Goal: Book appointment/travel/reservation

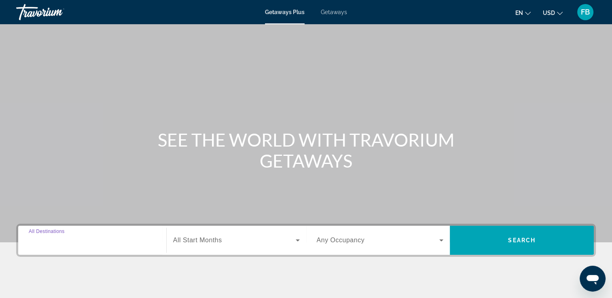
click at [154, 238] on input "Destination All Destinations" at bounding box center [92, 241] width 127 height 10
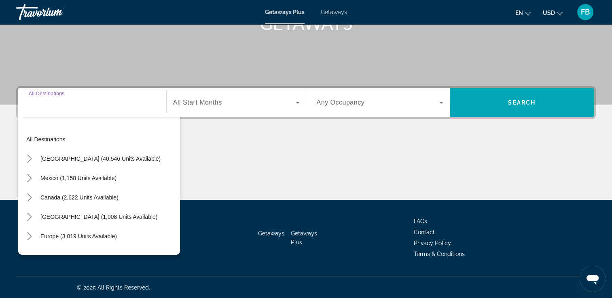
scroll to position [138, 0]
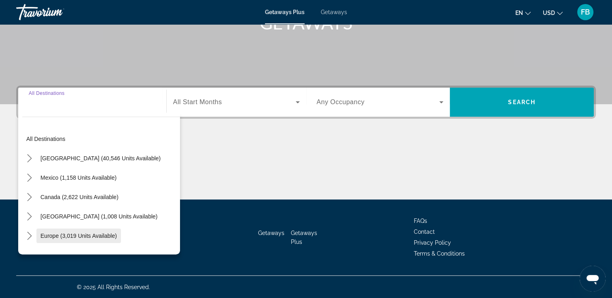
click at [102, 237] on span "Europe (3,019 units available)" at bounding box center [78, 236] width 76 height 6
type input "**********"
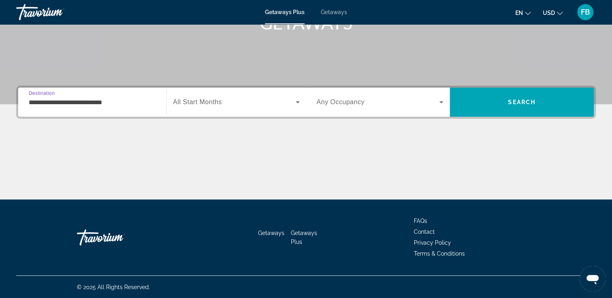
click at [210, 108] on div "Search widget" at bounding box center [236, 102] width 127 height 23
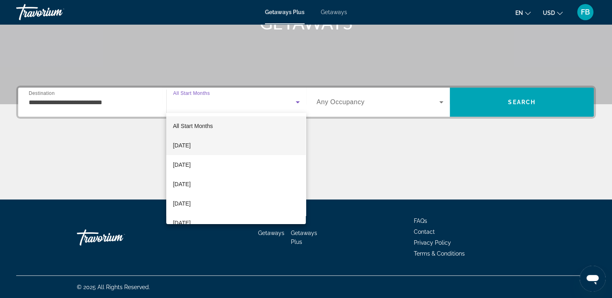
click at [207, 143] on mat-option "[DATE]" at bounding box center [235, 145] width 139 height 19
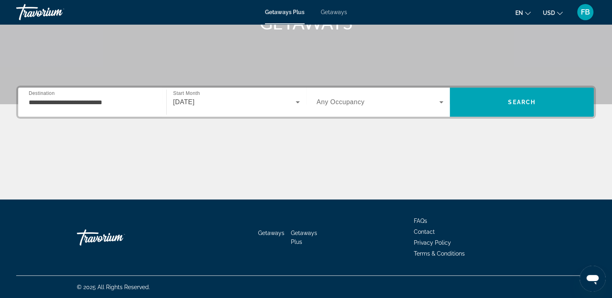
click at [348, 103] on span "Any Occupancy" at bounding box center [341, 102] width 48 height 7
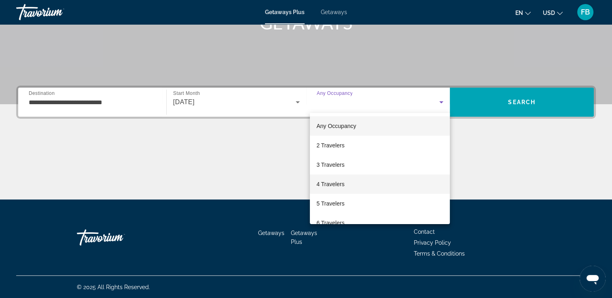
click at [340, 184] on span "4 Travelers" at bounding box center [330, 184] width 28 height 10
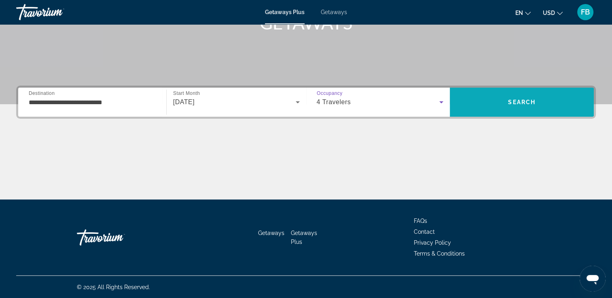
click at [528, 106] on span "Search" at bounding box center [522, 102] width 144 height 19
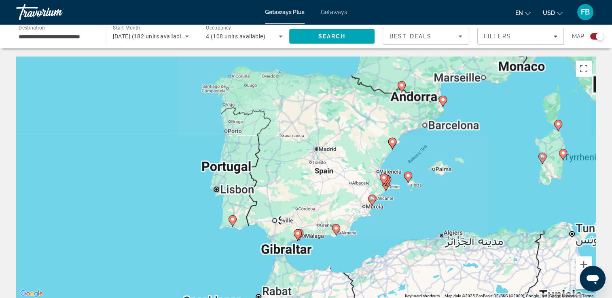
click at [441, 173] on div "To activate drag with keyboard, press Alt + Enter. Once in keyboard drag state,…" at bounding box center [305, 178] width 579 height 243
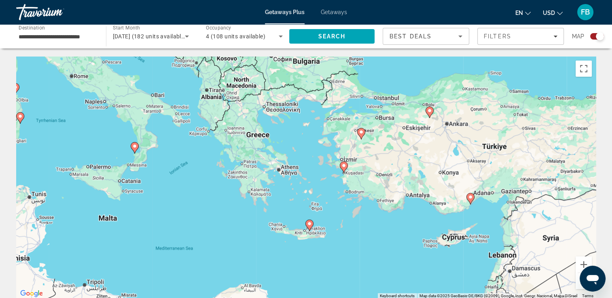
click at [430, 114] on icon "Main content" at bounding box center [428, 112] width 7 height 11
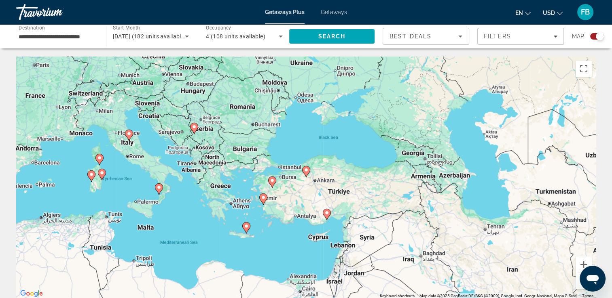
click at [208, 206] on div "To navigate, press the arrow keys. To activate drag with keyboard, press Alt + …" at bounding box center [305, 178] width 579 height 243
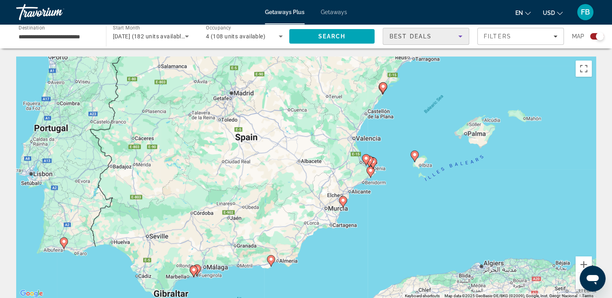
click at [412, 36] on span "Best Deals" at bounding box center [410, 36] width 42 height 6
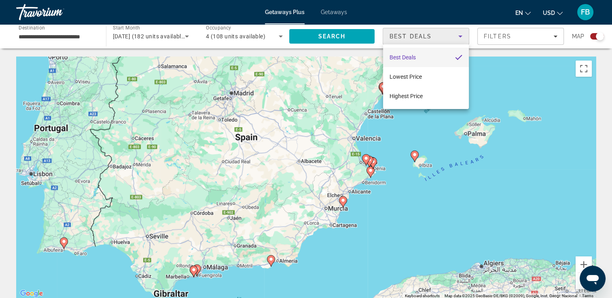
click at [412, 36] on div at bounding box center [306, 149] width 612 height 298
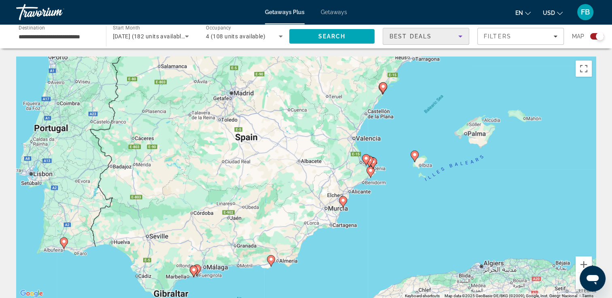
click at [450, 38] on div "Best Deals" at bounding box center [423, 37] width 69 height 10
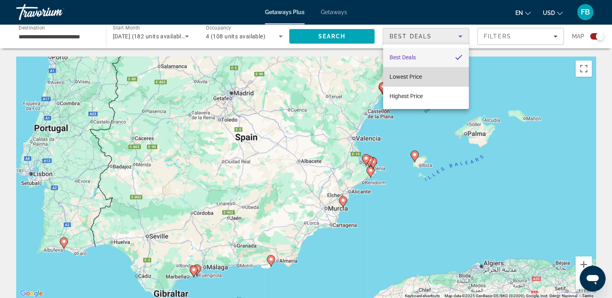
click at [439, 76] on mat-option "Lowest Price" at bounding box center [426, 76] width 86 height 19
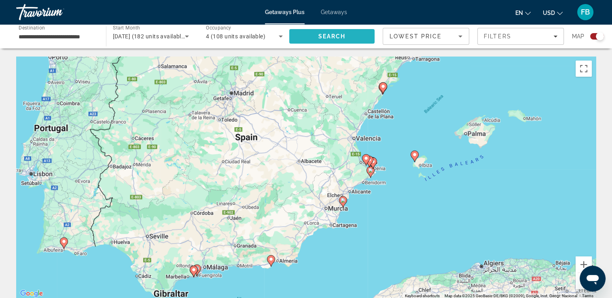
click at [353, 39] on span "Search" at bounding box center [332, 36] width 86 height 19
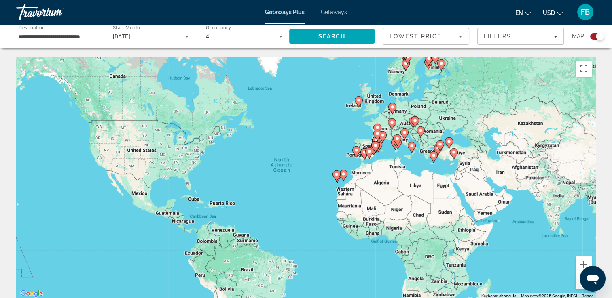
click at [532, 267] on div "To activate drag with keyboard, press Alt + Enter. Once in keyboard drag state,…" at bounding box center [305, 178] width 579 height 243
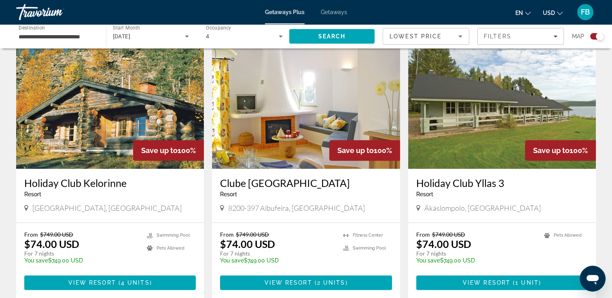
scroll to position [288, 0]
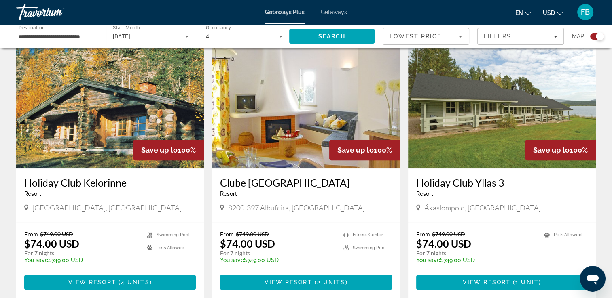
click at [333, 234] on p "From $749.00 USD" at bounding box center [277, 234] width 114 height 7
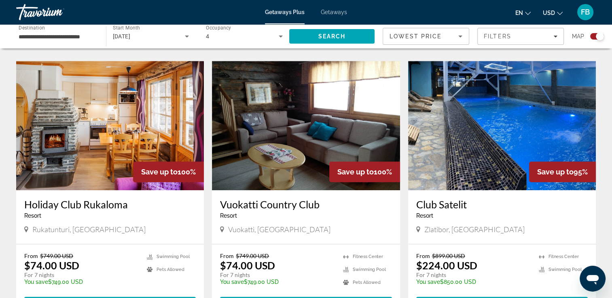
scroll to position [545, 0]
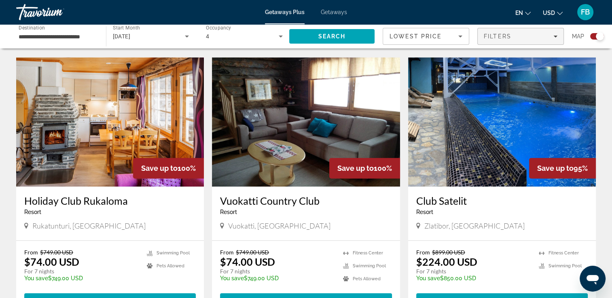
click at [536, 42] on span "Filters" at bounding box center [520, 36] width 86 height 19
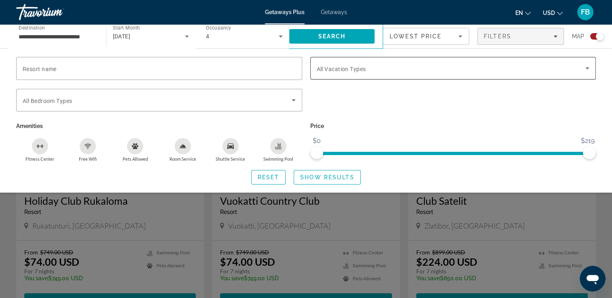
click at [578, 71] on span "Search widget" at bounding box center [451, 68] width 269 height 10
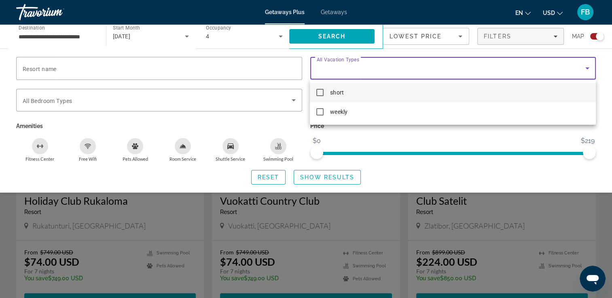
click at [550, 180] on div at bounding box center [306, 149] width 612 height 298
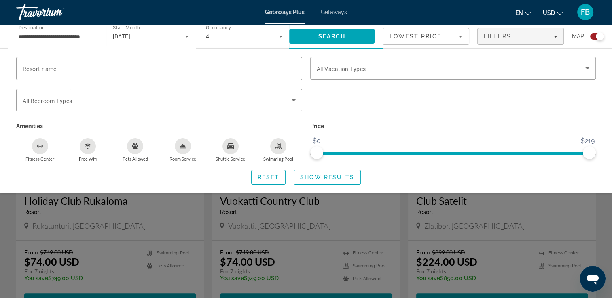
click at [387, 232] on div "Search widget" at bounding box center [306, 209] width 612 height 177
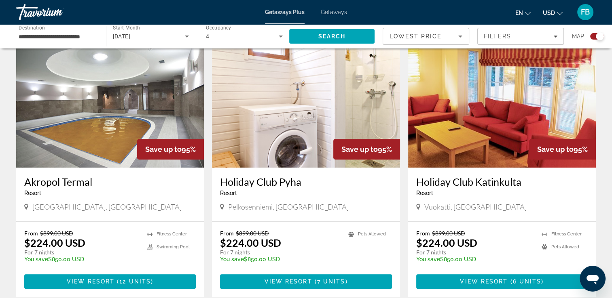
scroll to position [839, 0]
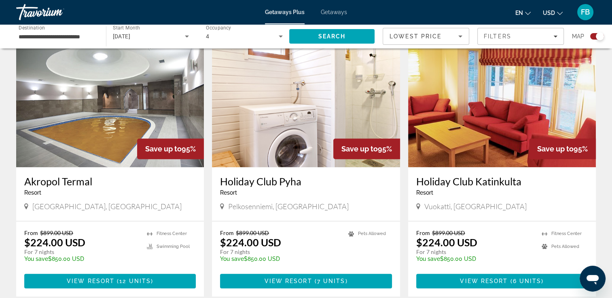
click at [569, 265] on ul "Fitness Center Pets Allowed" at bounding box center [564, 249] width 46 height 38
click at [585, 233] on ul "Fitness Center Pets Allowed" at bounding box center [564, 249] width 46 height 38
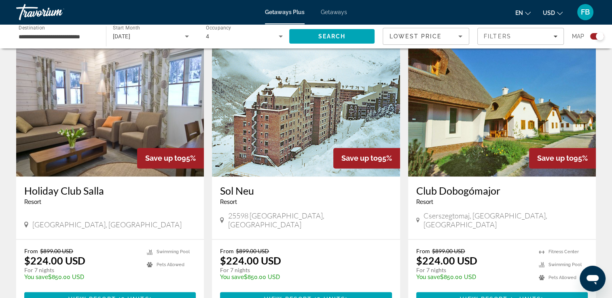
scroll to position [1106, 0]
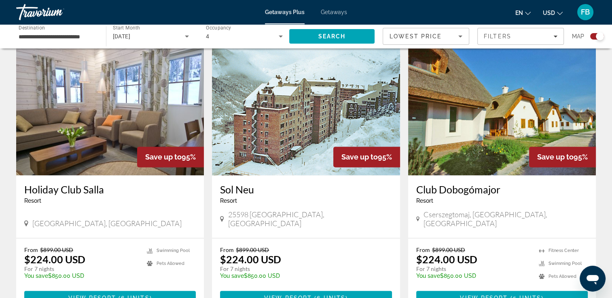
click at [558, 275] on ul "Fitness Center Swimming Pool Pets Allowed" at bounding box center [562, 266] width 49 height 38
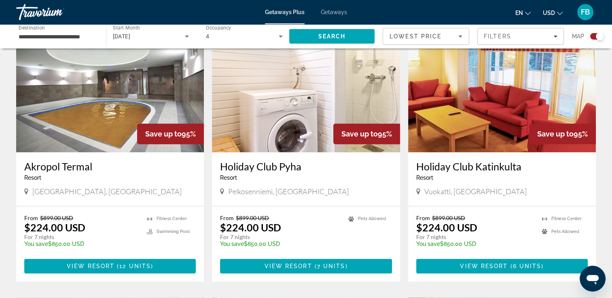
scroll to position [854, 0]
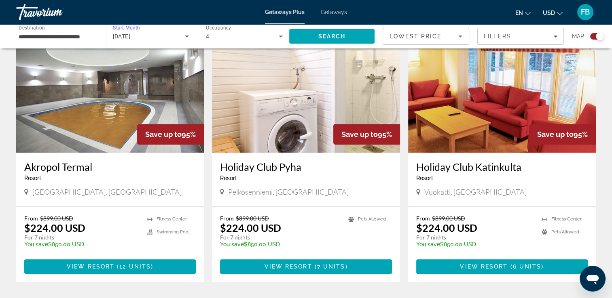
click at [186, 39] on icon "Search widget" at bounding box center [187, 37] width 10 height 10
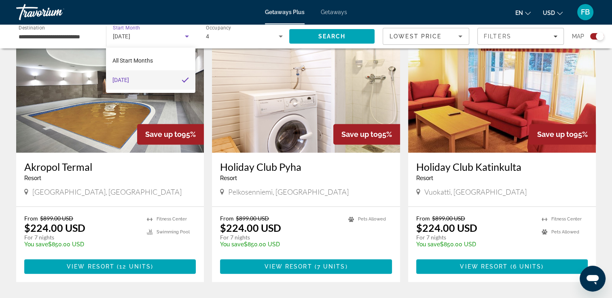
click at [185, 39] on div at bounding box center [306, 149] width 612 height 298
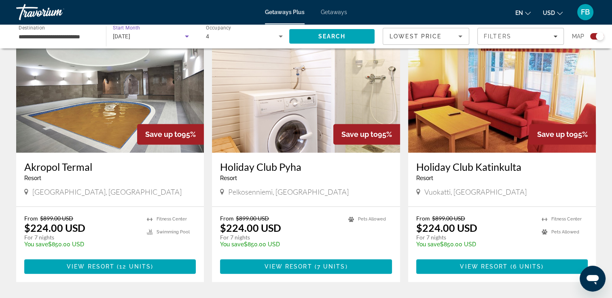
click at [185, 39] on icon "Search widget" at bounding box center [187, 37] width 10 height 10
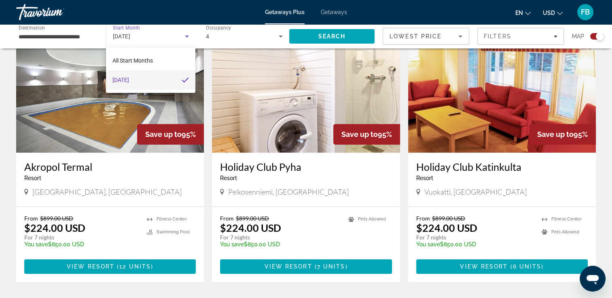
click at [184, 82] on mat-pseudo-checkbox at bounding box center [184, 79] width 7 height 7
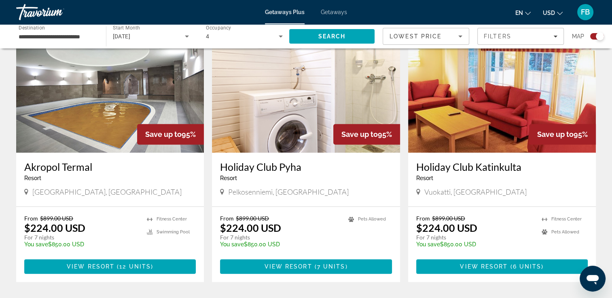
click at [186, 29] on div "[DATE]" at bounding box center [151, 36] width 76 height 23
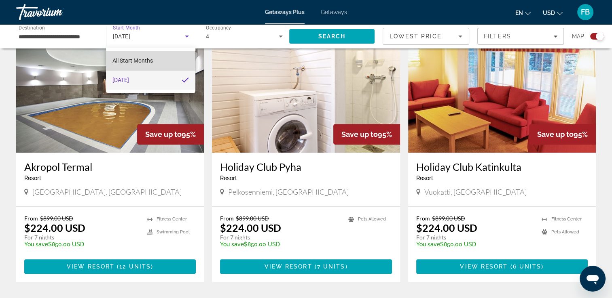
click at [156, 68] on mat-option "All Start Months" at bounding box center [150, 60] width 89 height 19
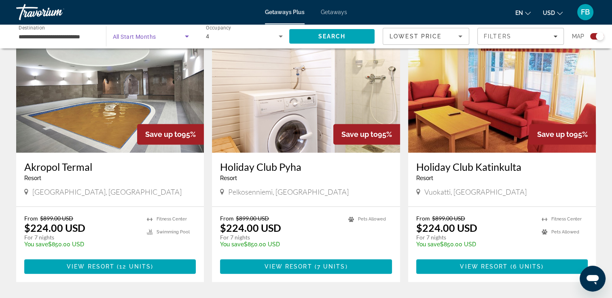
click at [188, 34] on icon "Search widget" at bounding box center [187, 37] width 10 height 10
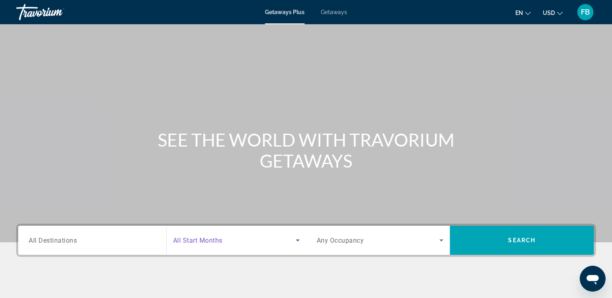
click at [276, 242] on span "Search widget" at bounding box center [234, 241] width 122 height 10
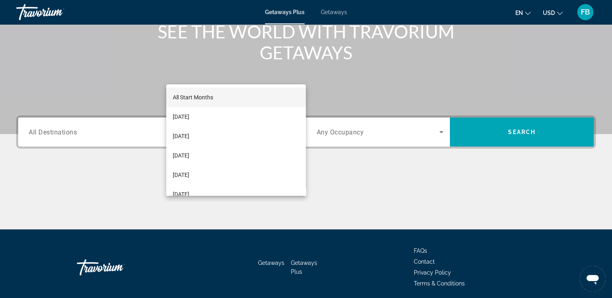
scroll to position [138, 0]
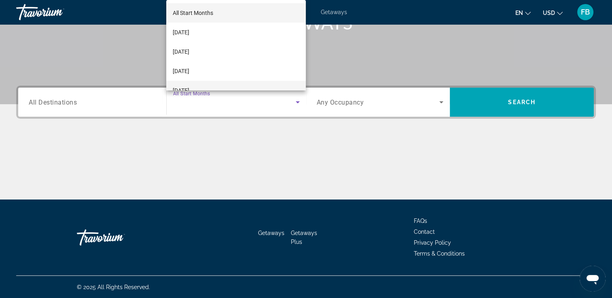
click at [217, 87] on mat-option "[DATE]" at bounding box center [235, 90] width 139 height 19
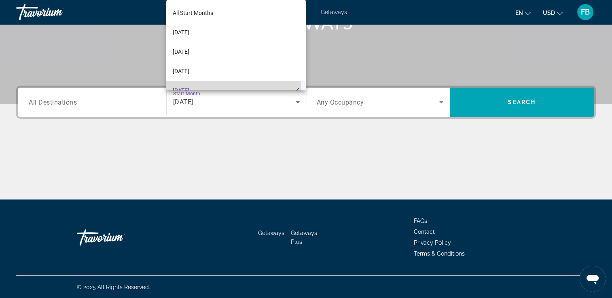
scroll to position [0, 0]
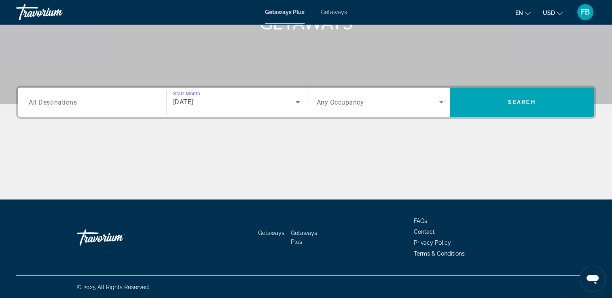
click at [146, 91] on div "Search widget" at bounding box center [92, 102] width 127 height 23
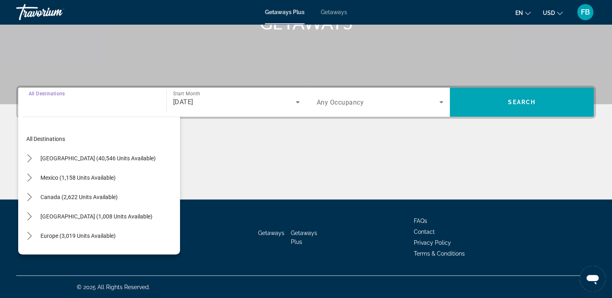
click at [315, 188] on div "Main content" at bounding box center [305, 169] width 579 height 61
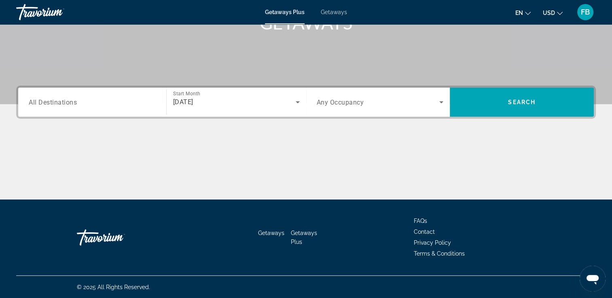
click at [433, 107] on div "Search widget" at bounding box center [380, 102] width 127 height 23
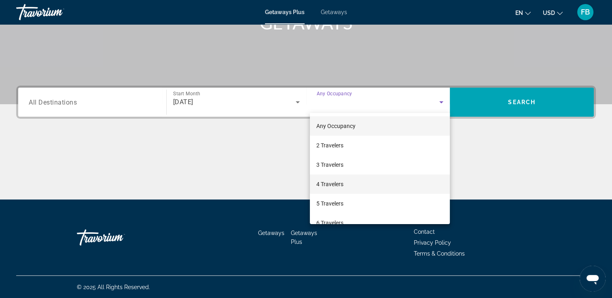
click at [402, 178] on mat-option "4 Travelers" at bounding box center [380, 184] width 140 height 19
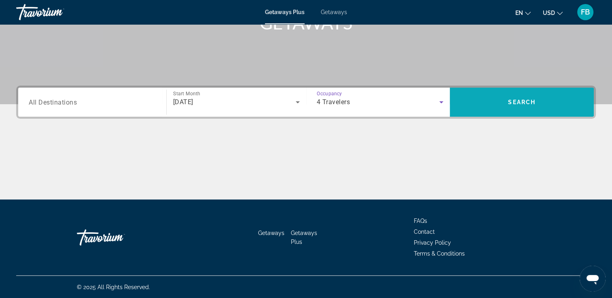
click at [528, 103] on span "Search" at bounding box center [521, 102] width 27 height 6
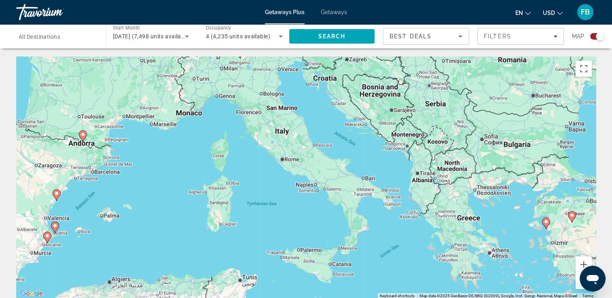
type input "**********"
